Goal: Information Seeking & Learning: Learn about a topic

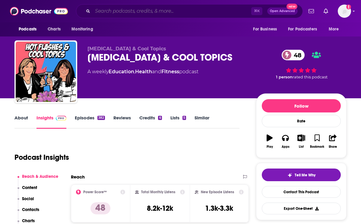
click at [165, 12] on input "Search podcasts, credits, & more..." at bounding box center [172, 11] width 158 height 10
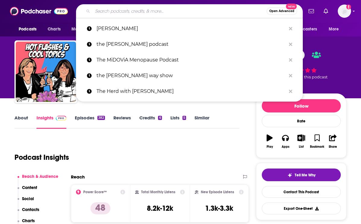
paste input "40+ Fitness Podcast"
type input "40+ Fitness Podcast"
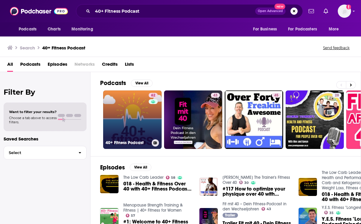
click at [145, 108] on link "62 40+ Fitness Podcast" at bounding box center [132, 119] width 58 height 58
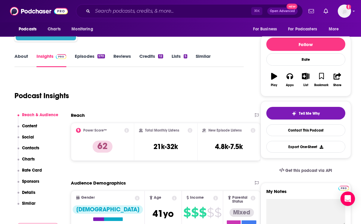
scroll to position [62, 0]
